Goal: Task Accomplishment & Management: Use online tool/utility

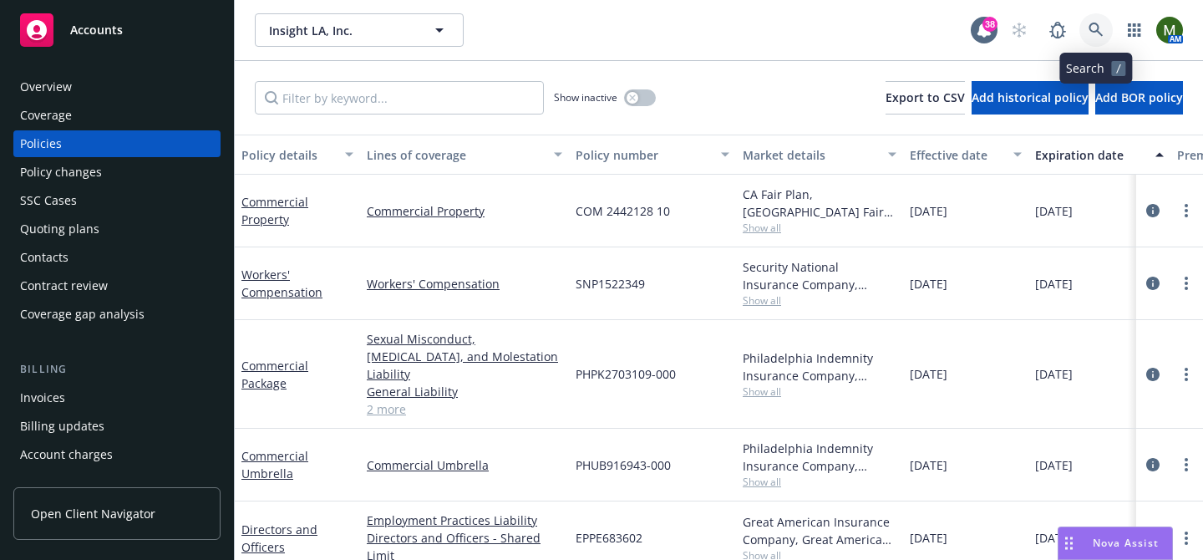
click at [1102, 23] on icon at bounding box center [1095, 30] width 15 height 15
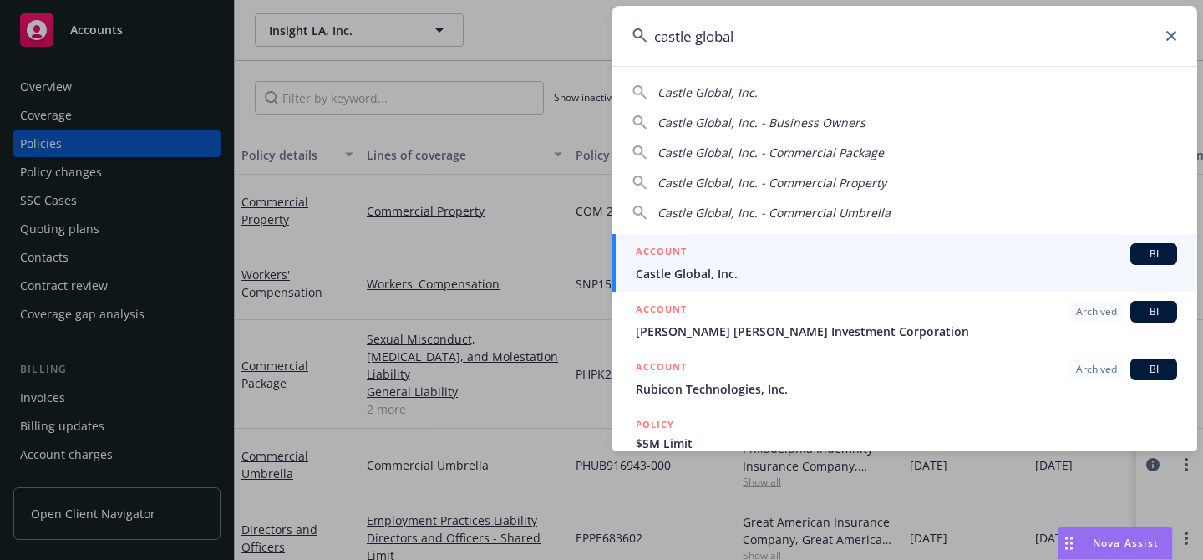
type input "castle global"
click at [785, 247] on div "ACCOUNT BI" at bounding box center [906, 254] width 541 height 22
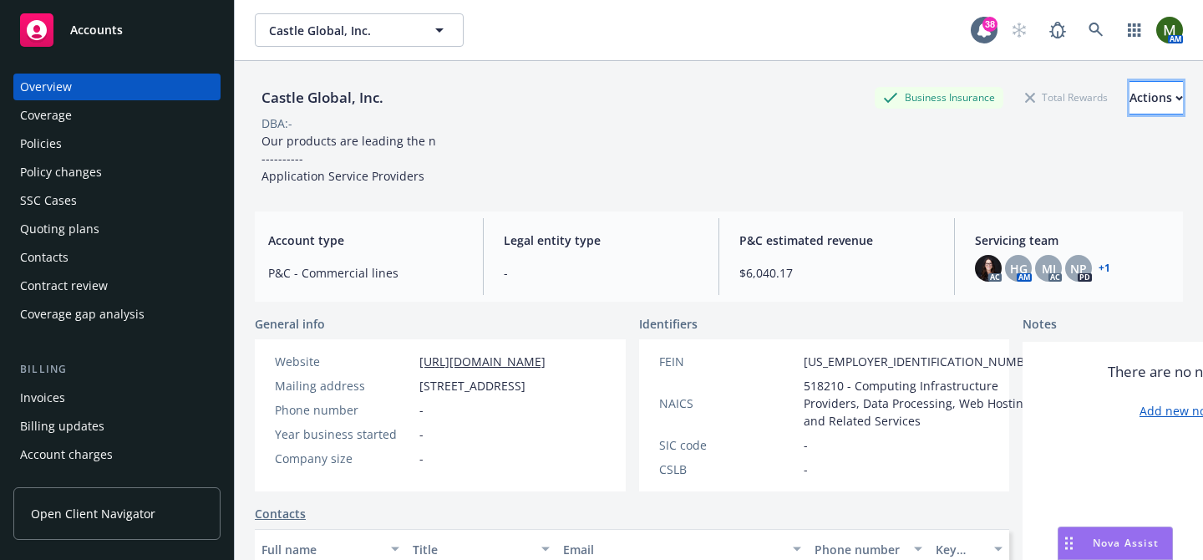
click at [1163, 102] on button "Actions" at bounding box center [1155, 97] width 53 height 33
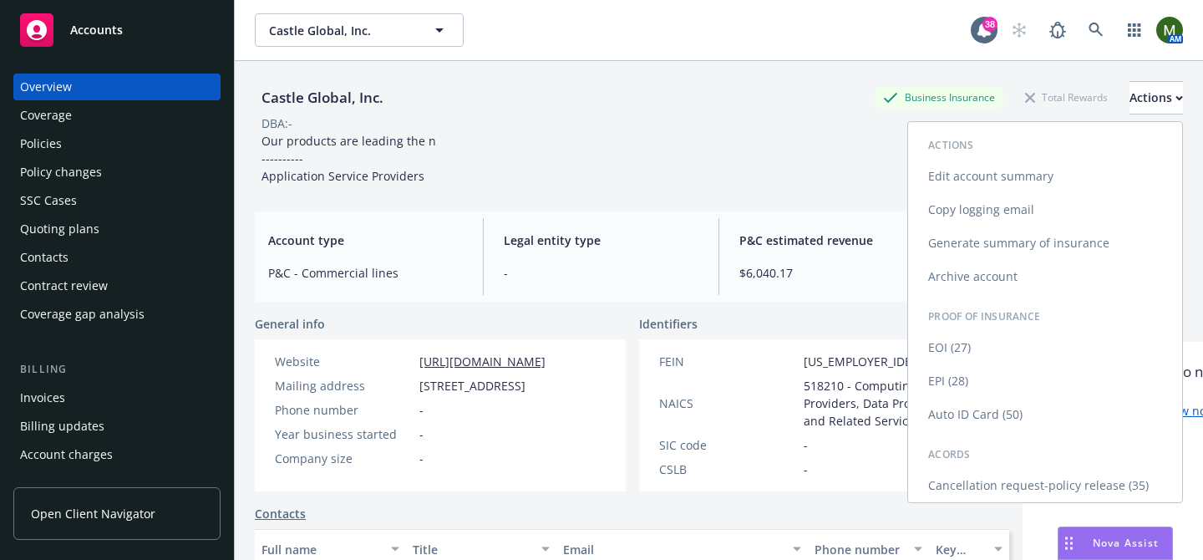
click at [1093, 236] on link "Generate summary of insurance" at bounding box center [1045, 242] width 274 height 33
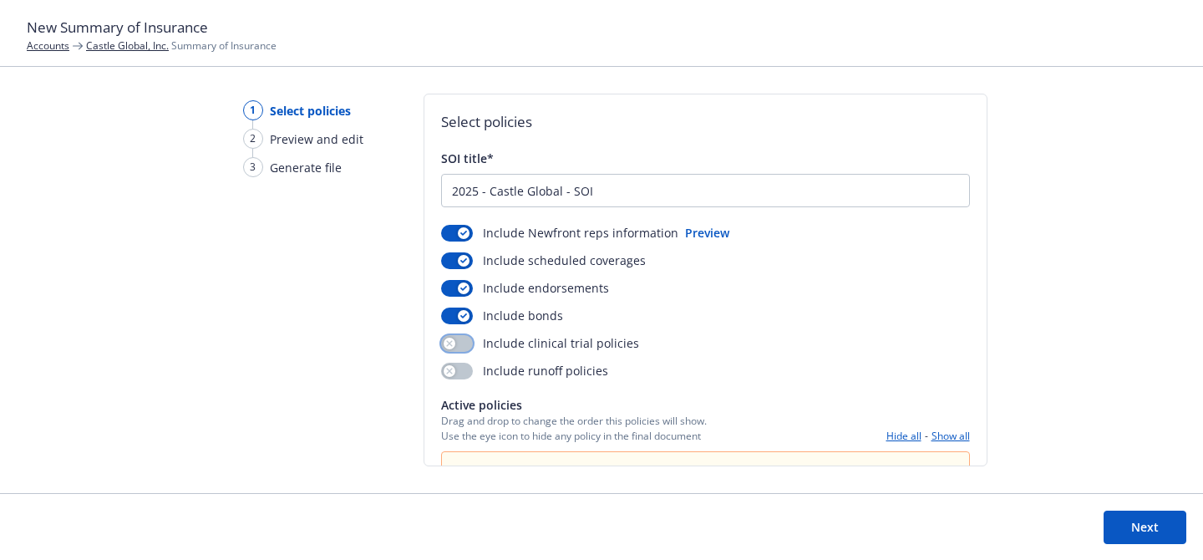
click at [451, 341] on div "button" at bounding box center [450, 343] width 12 height 12
click at [1127, 530] on button "Next" at bounding box center [1145, 526] width 83 height 33
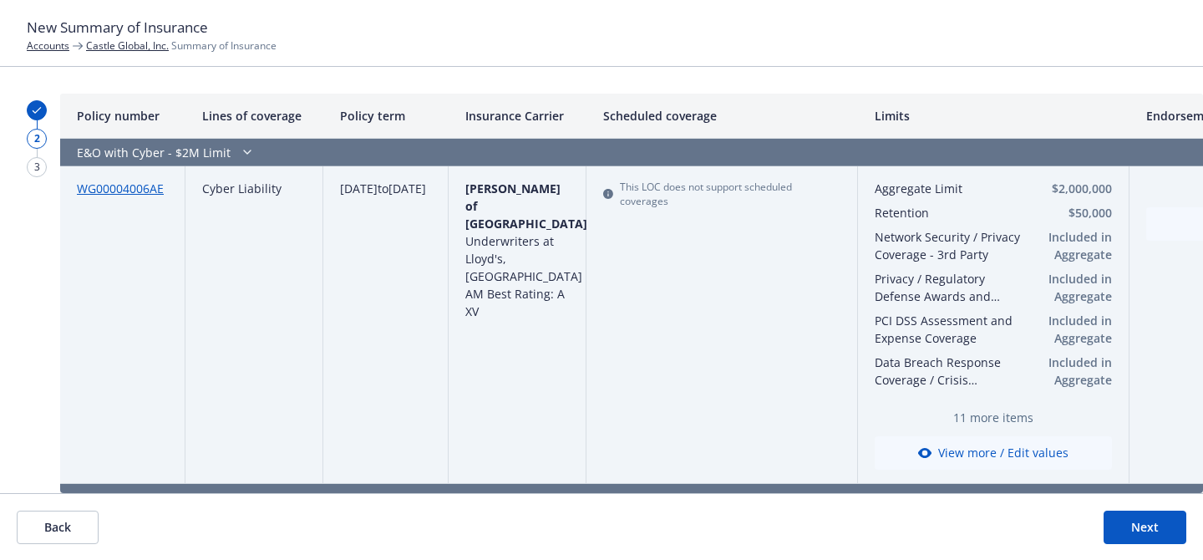
click at [1121, 524] on button "Next" at bounding box center [1145, 526] width 83 height 33
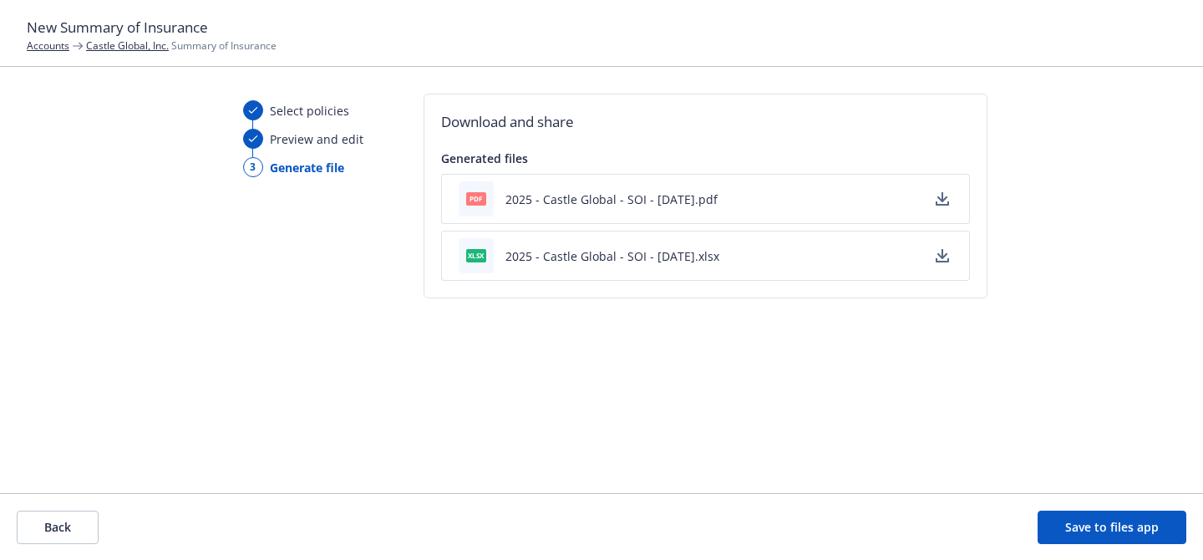
click at [1063, 526] on button "Save to files app" at bounding box center [1112, 526] width 149 height 33
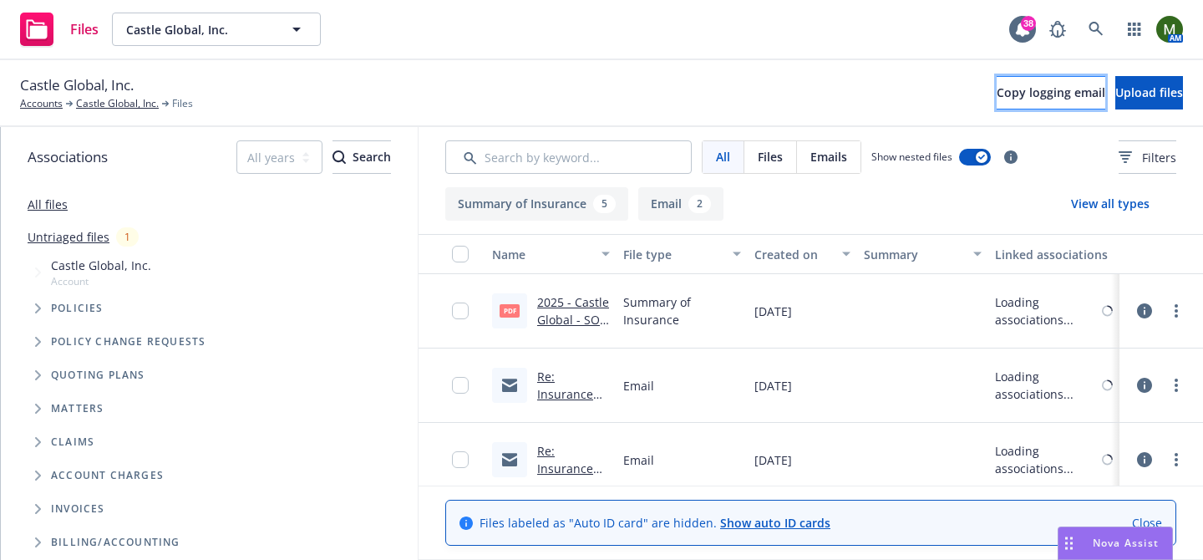
click at [1021, 92] on span "Copy logging email" at bounding box center [1051, 92] width 109 height 16
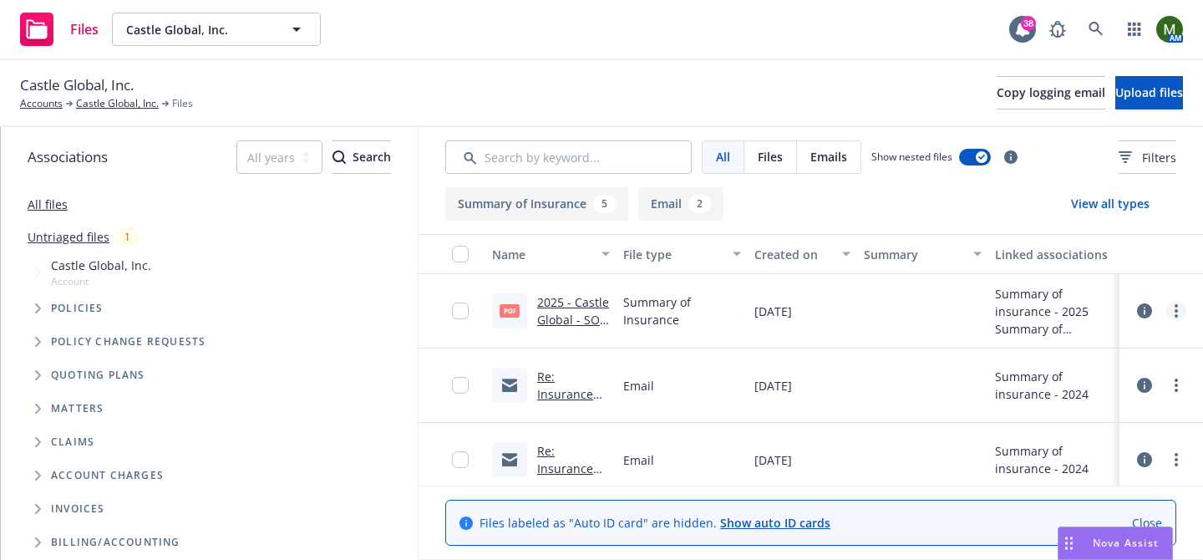
click at [1178, 312] on link "more" at bounding box center [1176, 311] width 20 height 20
click at [1068, 377] on link "Download" at bounding box center [1102, 378] width 166 height 33
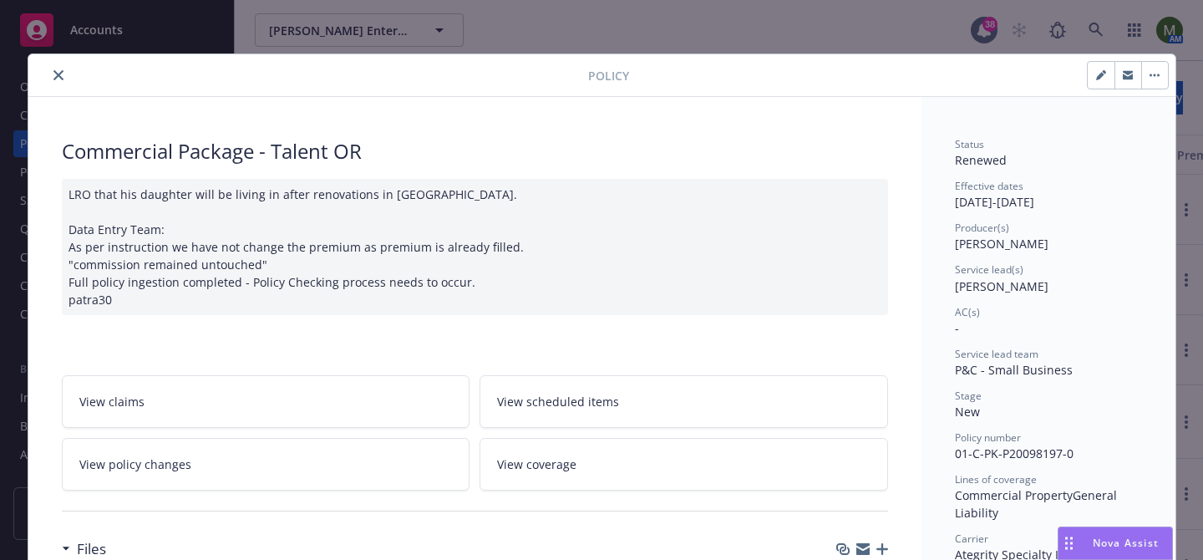
click at [58, 74] on icon "close" at bounding box center [58, 75] width 10 height 10
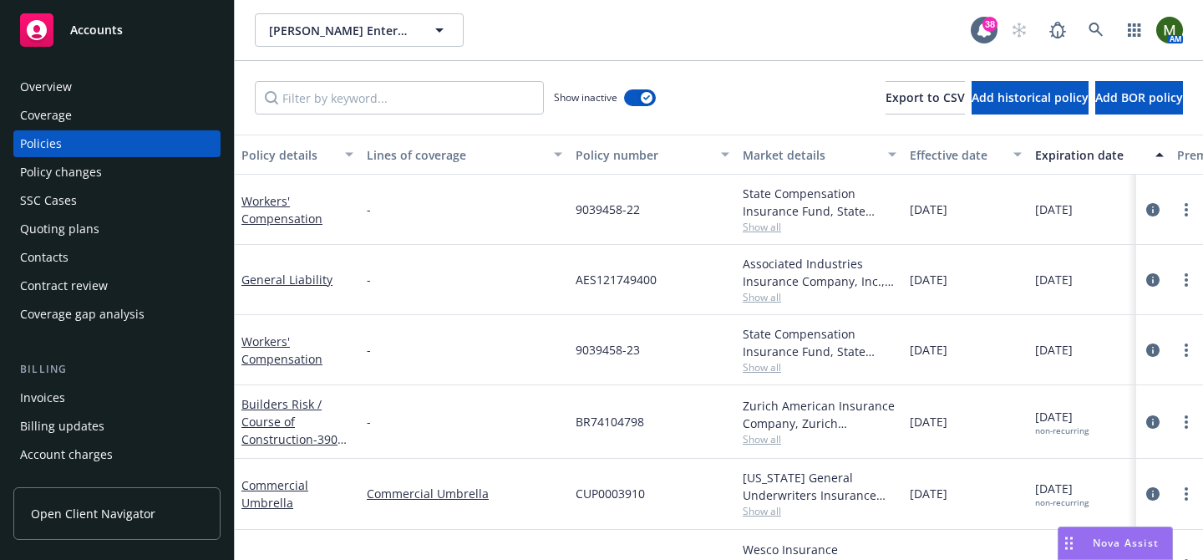
click at [632, 83] on div "Show inactive" at bounding box center [605, 97] width 102 height 33
click at [635, 94] on button "button" at bounding box center [640, 97] width 32 height 17
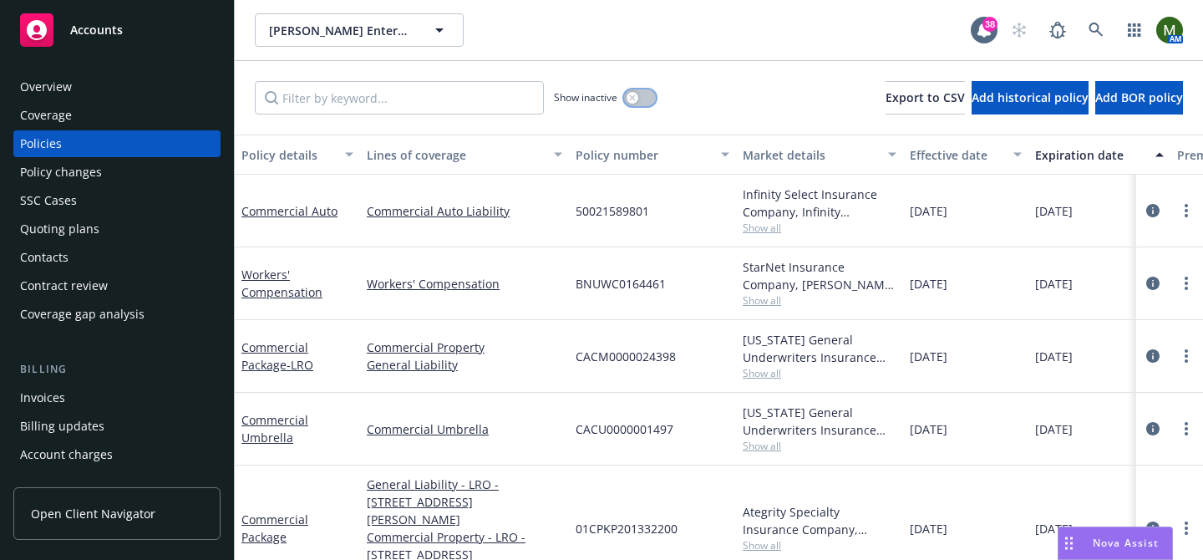
scroll to position [203, 0]
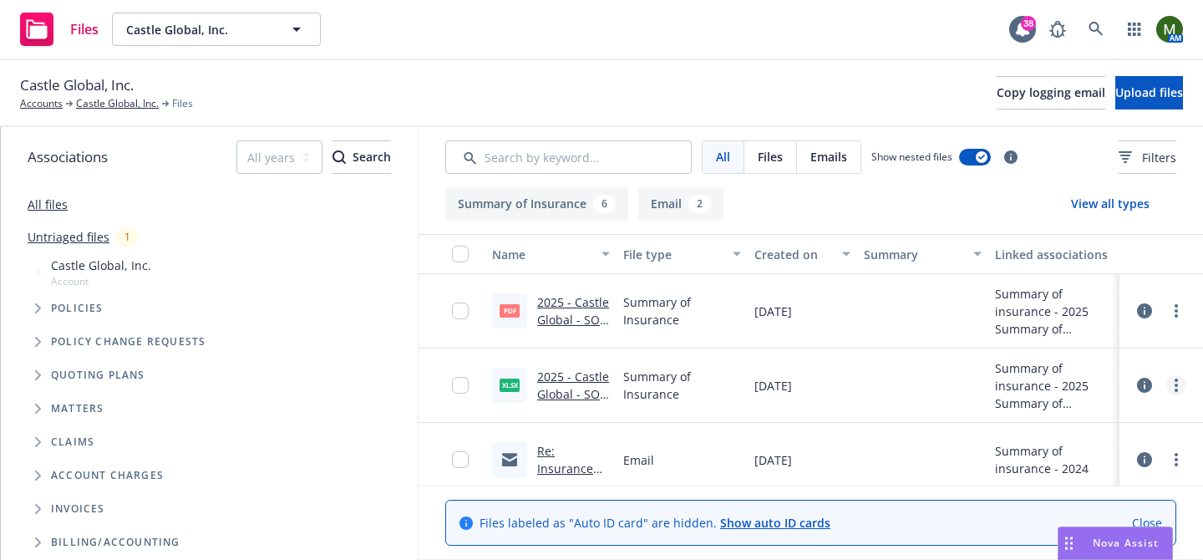
click at [1184, 386] on link "more" at bounding box center [1176, 385] width 20 height 20
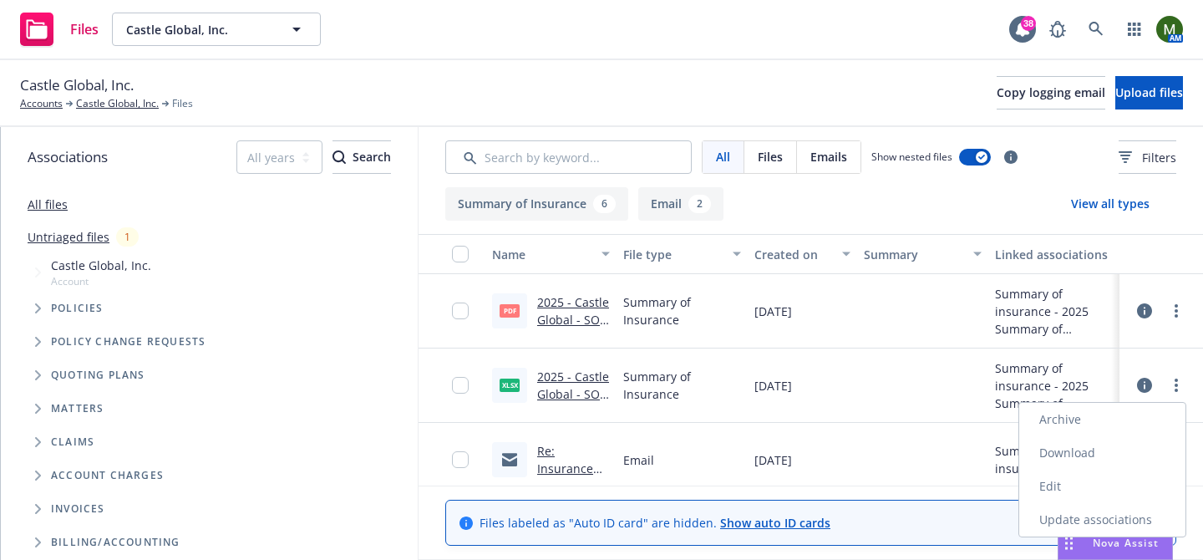
click at [1093, 443] on link "Download" at bounding box center [1102, 452] width 166 height 33
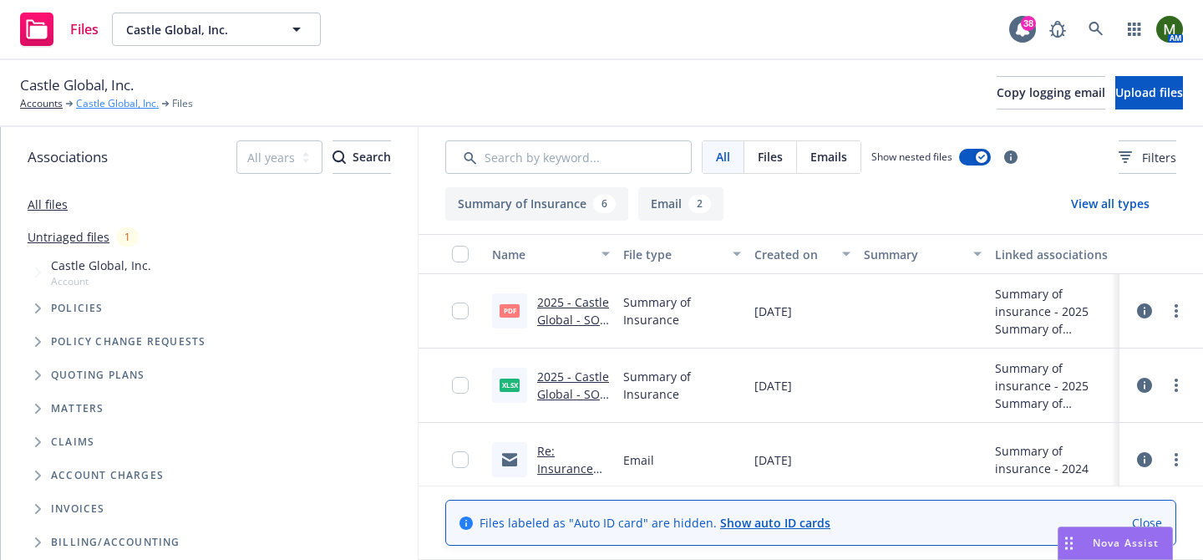
click at [127, 106] on link "Castle Global, Inc." at bounding box center [117, 103] width 83 height 15
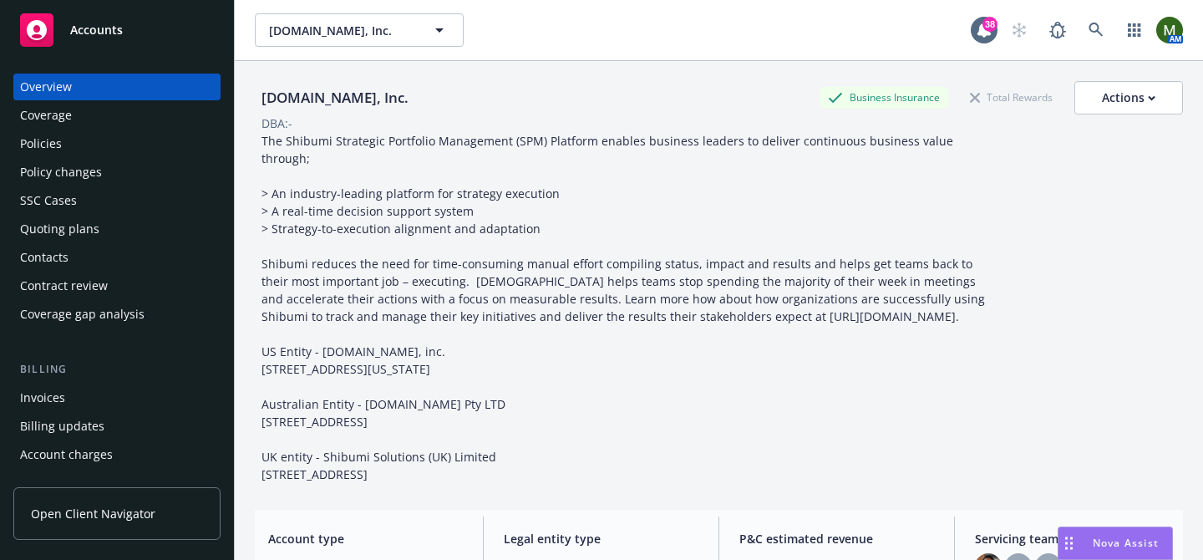
click at [116, 135] on div "Policies" at bounding box center [117, 143] width 194 height 27
click at [30, 135] on div "Policies" at bounding box center [41, 143] width 42 height 27
click at [52, 140] on div "Policies" at bounding box center [41, 143] width 42 height 27
click at [101, 145] on div "Policies" at bounding box center [117, 143] width 194 height 27
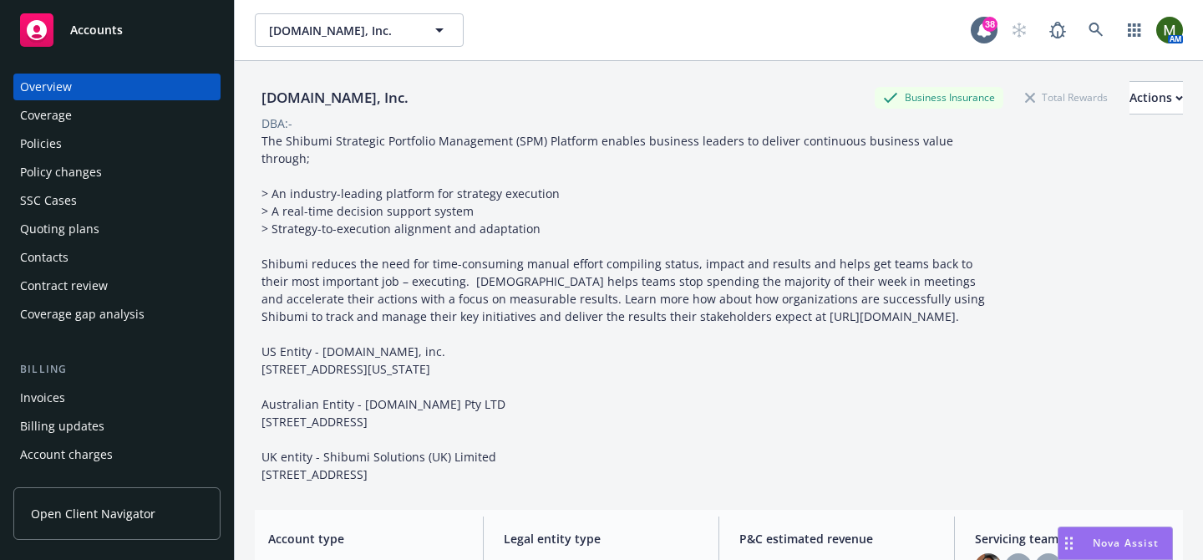
click at [79, 147] on div "Policies" at bounding box center [117, 143] width 194 height 27
click at [66, 133] on div "Policies" at bounding box center [117, 143] width 194 height 27
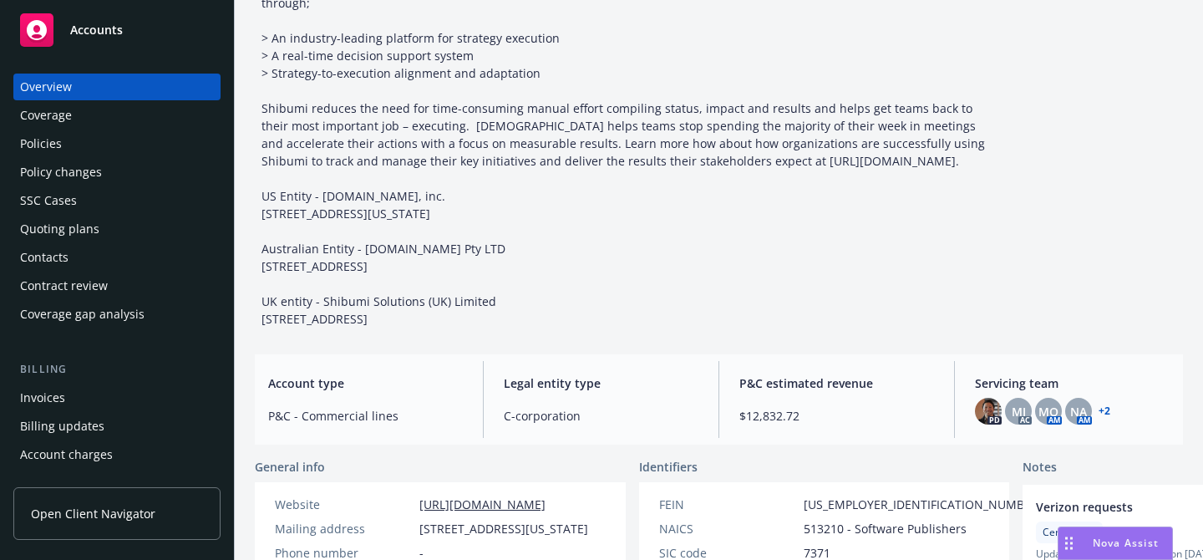
scroll to position [156, 0]
click at [84, 110] on div "Coverage" at bounding box center [117, 115] width 194 height 27
click at [63, 398] on div "Invoices" at bounding box center [42, 397] width 45 height 27
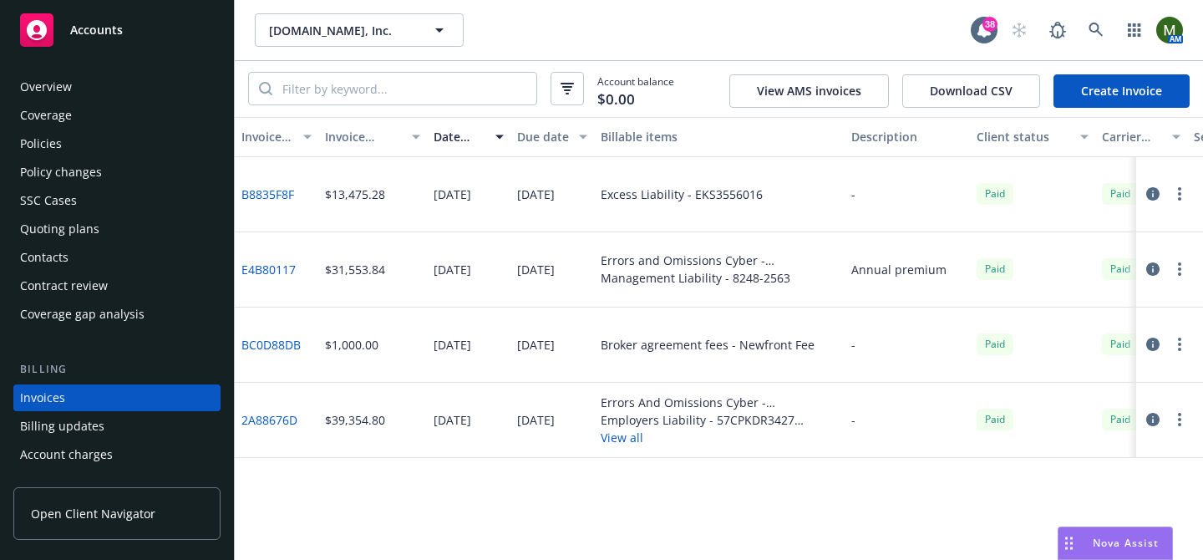
click at [70, 94] on div "Overview" at bounding box center [117, 87] width 194 height 27
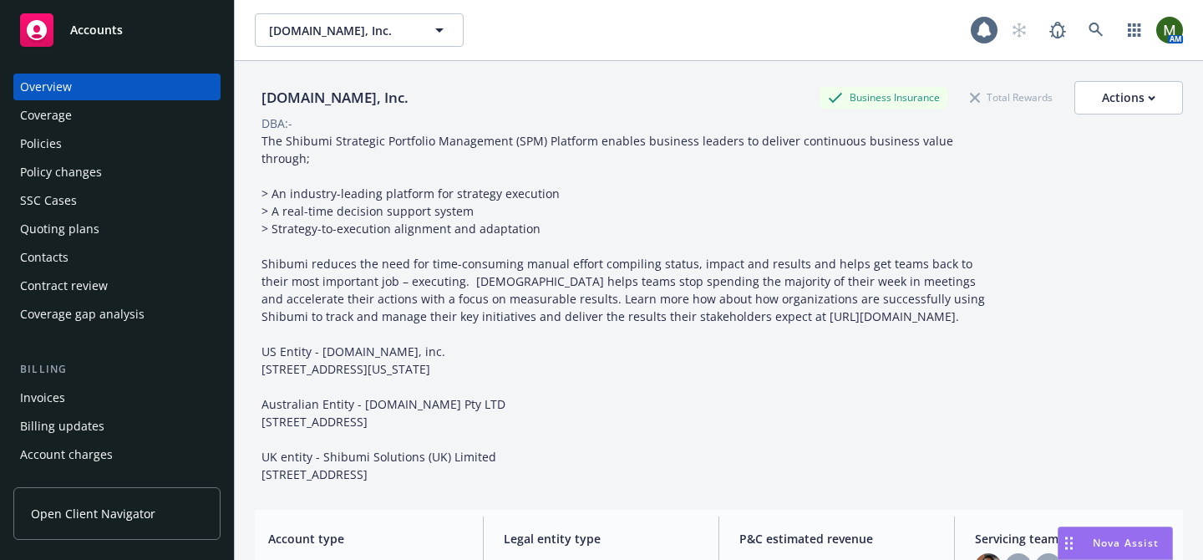
click at [363, 100] on div "Shibumi.com, Inc." at bounding box center [335, 98] width 160 height 22
copy div "Shibumi.com, Inc."
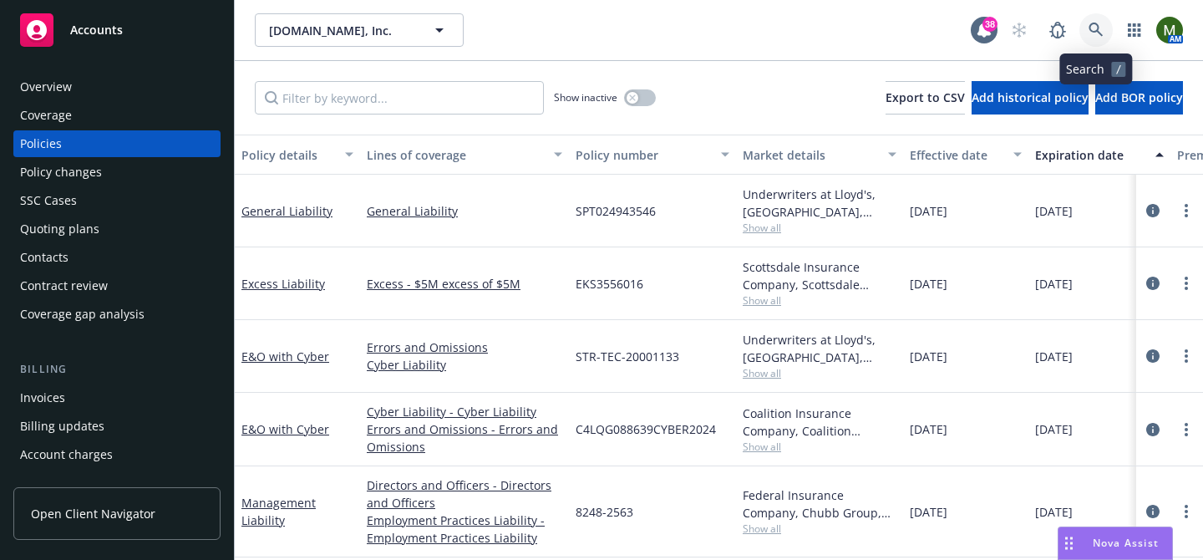
click at [1083, 20] on link at bounding box center [1095, 29] width 33 height 33
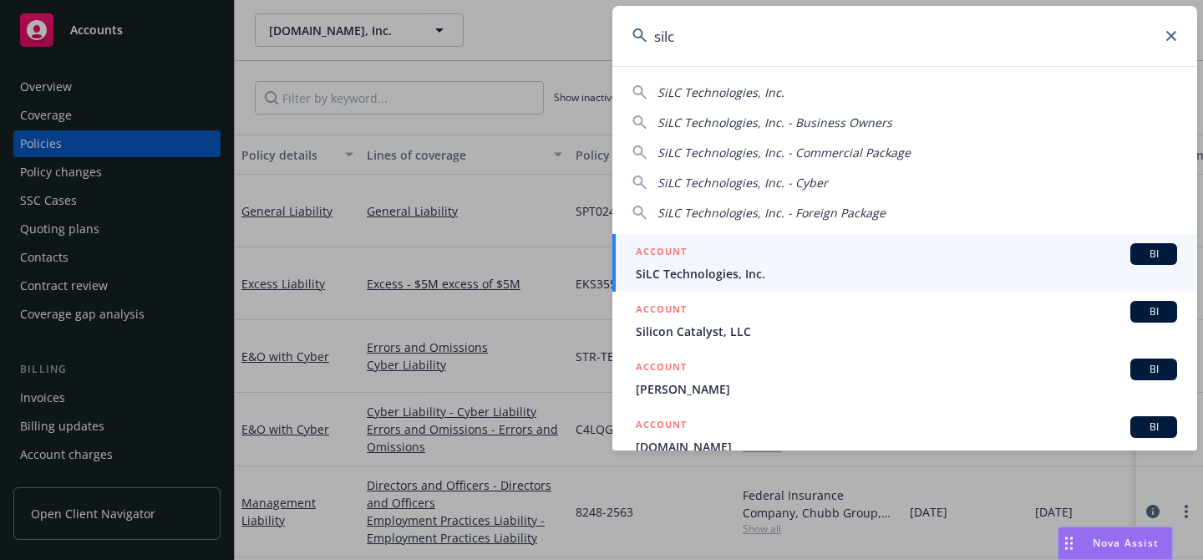
type input "silc"
click at [713, 266] on span "SiLC Technologies, Inc." at bounding box center [906, 274] width 541 height 18
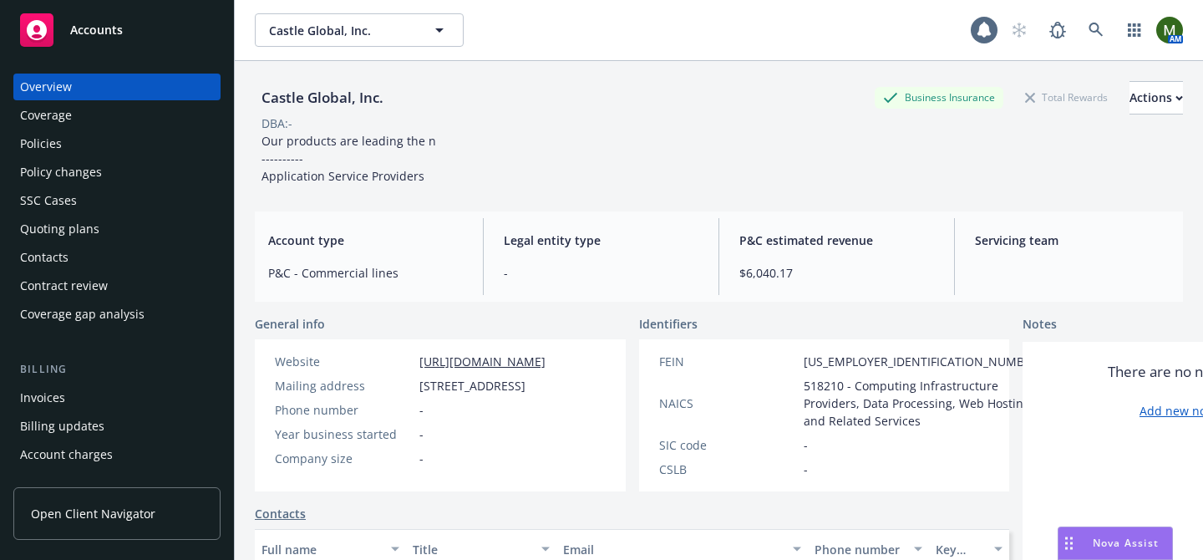
click at [99, 137] on div "Policies" at bounding box center [117, 143] width 194 height 27
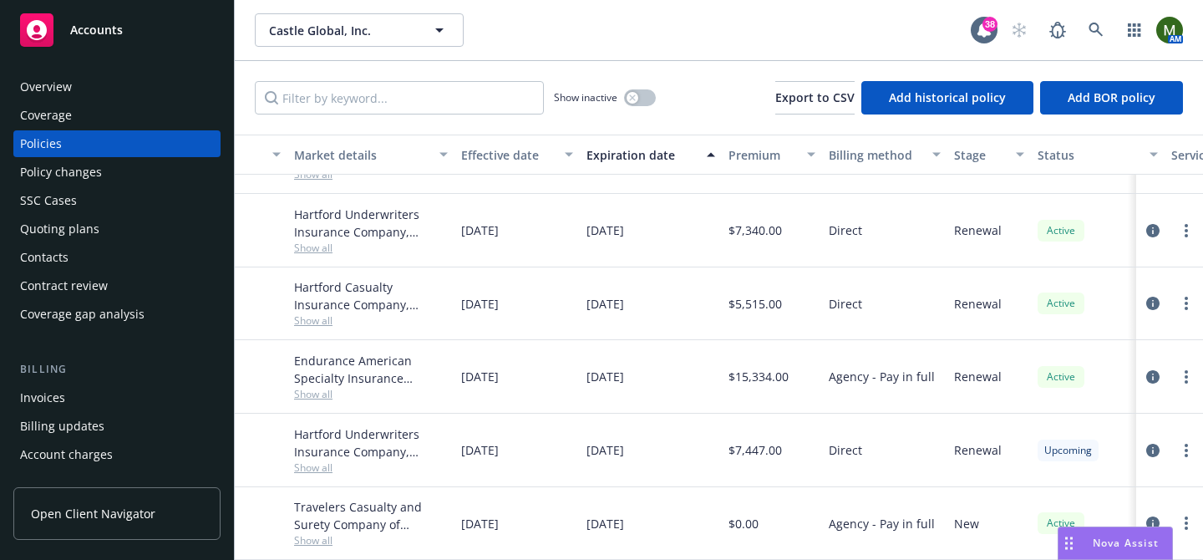
scroll to position [53, 0]
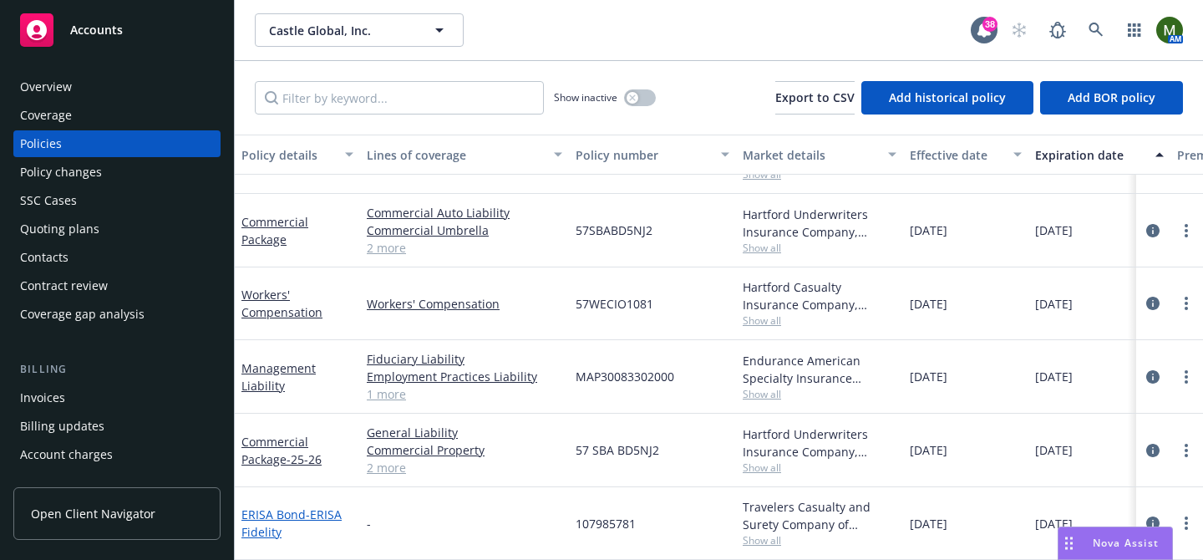
click at [300, 512] on link "ERISA Bond - ERISA Fidelity" at bounding box center [291, 522] width 100 height 33
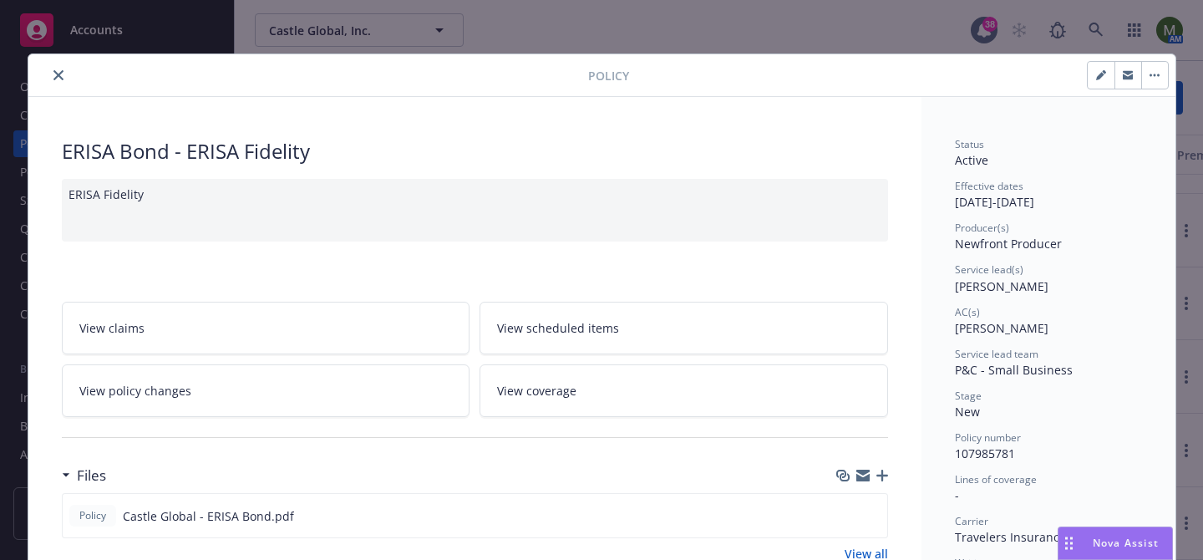
click at [56, 76] on icon "close" at bounding box center [58, 75] width 10 height 10
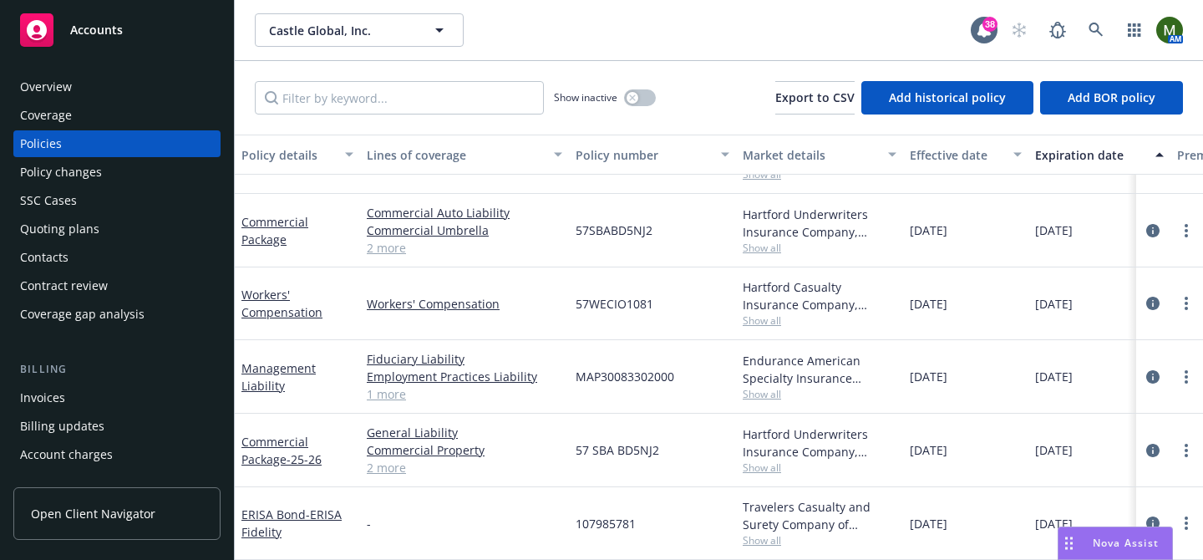
click at [69, 86] on div "Overview" at bounding box center [46, 87] width 52 height 27
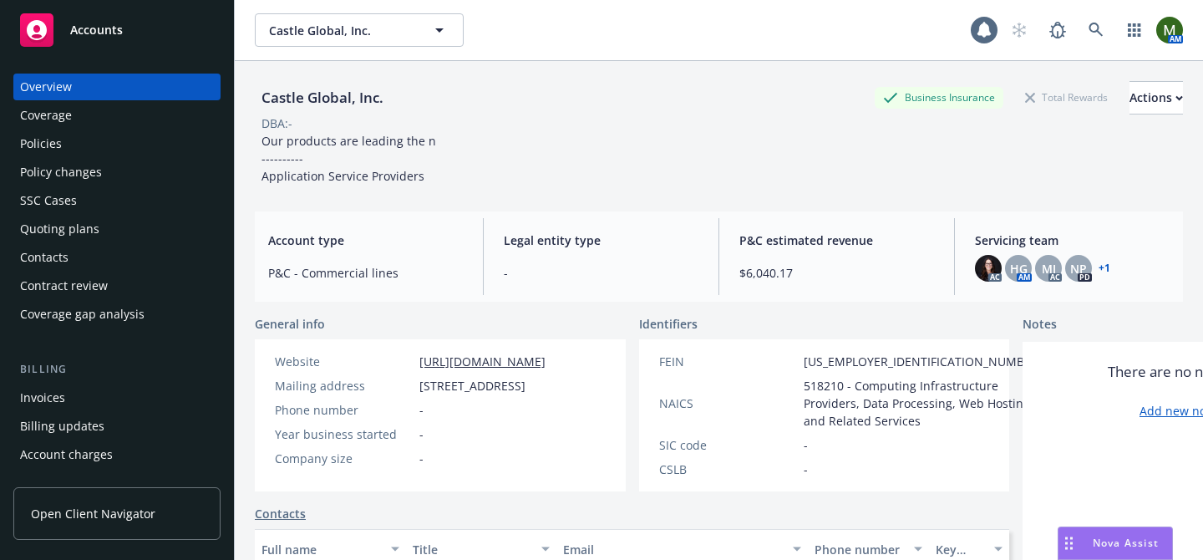
click at [1104, 79] on div "Castle Global, Inc. Business Insurance Total Rewards Actions DBA: - Our product…" at bounding box center [719, 129] width 928 height 137
click at [1129, 94] on div "Actions" at bounding box center [1155, 98] width 53 height 32
